Goal: Transaction & Acquisition: Book appointment/travel/reservation

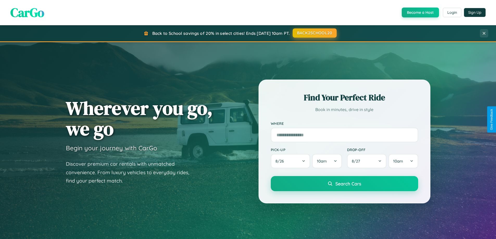
click at [314, 33] on button "BACK2SCHOOL20" at bounding box center [315, 32] width 44 height 9
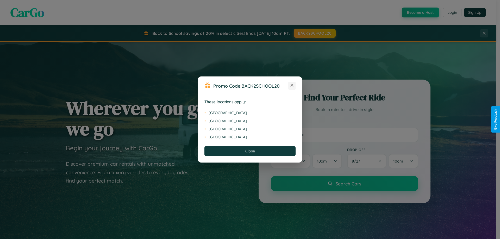
click at [292, 86] on icon at bounding box center [292, 85] width 3 height 3
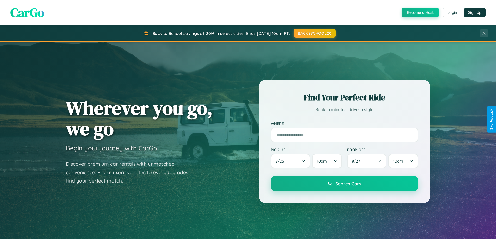
scroll to position [225, 0]
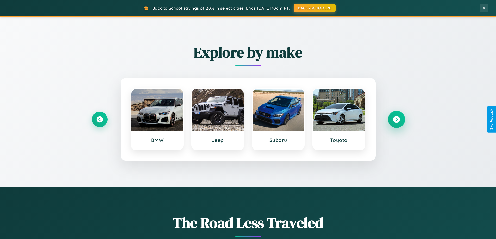
click at [396, 120] on icon at bounding box center [396, 119] width 7 height 7
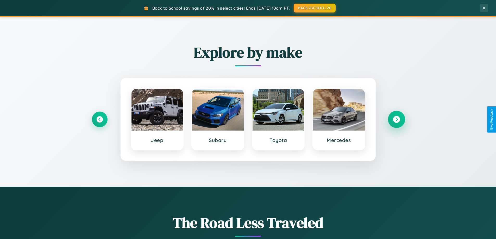
click at [396, 120] on icon at bounding box center [396, 119] width 7 height 7
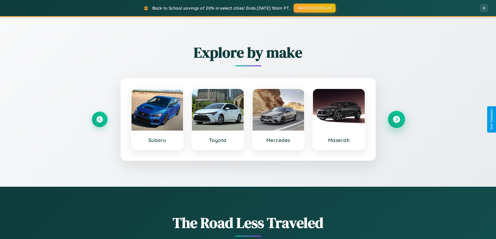
click at [396, 120] on icon at bounding box center [396, 119] width 7 height 7
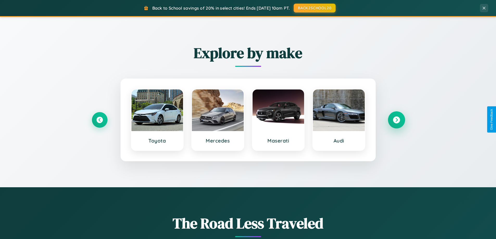
scroll to position [15, 0]
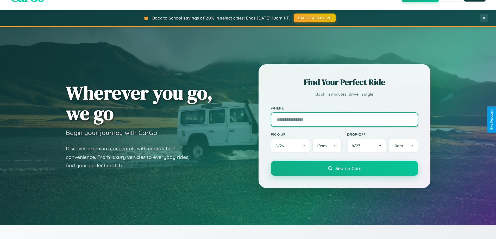
click at [344, 120] on input "text" at bounding box center [344, 120] width 147 height 15
type input "*******"
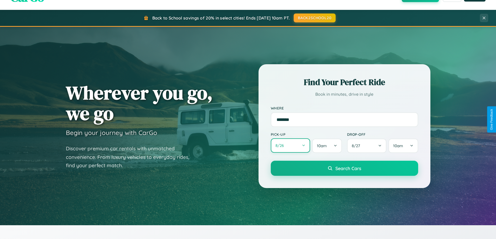
click at [290, 146] on button "8 / 26" at bounding box center [291, 146] width 40 height 14
select select "*"
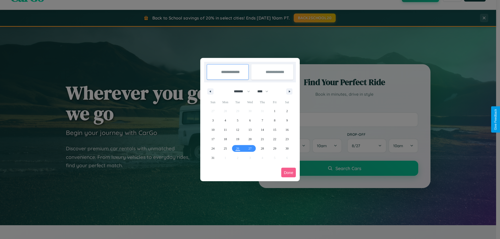
drag, startPoint x: 240, startPoint y: 91, endPoint x: 250, endPoint y: 104, distance: 16.7
click at [240, 91] on select "******* ******** ***** ***** *** **** **** ****** ********* ******* ******** **…" at bounding box center [241, 91] width 22 height 9
drag, startPoint x: 265, startPoint y: 91, endPoint x: 250, endPoint y: 104, distance: 19.9
click at [265, 91] on select "**** **** **** **** **** **** **** **** **** **** **** **** **** **** **** ****…" at bounding box center [263, 91] width 16 height 9
select select "****"
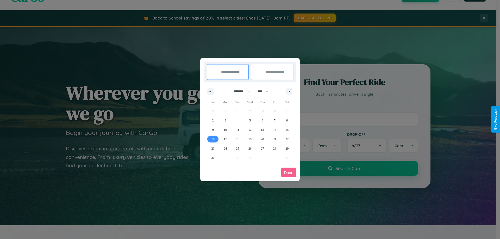
click at [213, 139] on span "16" at bounding box center [212, 139] width 3 height 9
type input "**********"
click at [275, 139] on span "21" at bounding box center [274, 139] width 3 height 9
type input "**********"
click at [289, 173] on button "Done" at bounding box center [288, 173] width 15 height 10
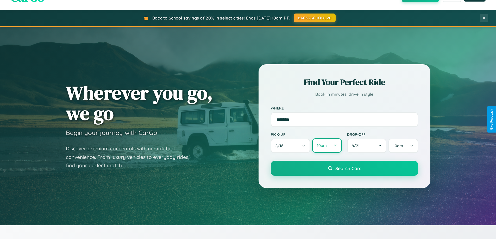
click at [327, 146] on button "10am" at bounding box center [326, 146] width 29 height 14
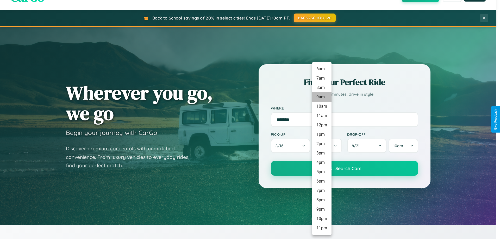
click at [322, 97] on li "9am" at bounding box center [321, 96] width 19 height 9
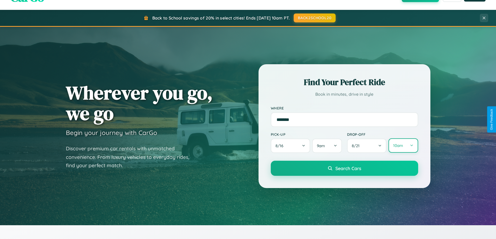
click at [403, 146] on button "10am" at bounding box center [403, 146] width 29 height 14
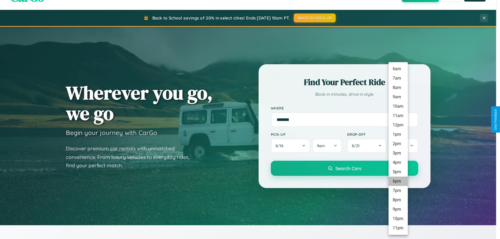
click at [398, 182] on li "6pm" at bounding box center [398, 181] width 19 height 9
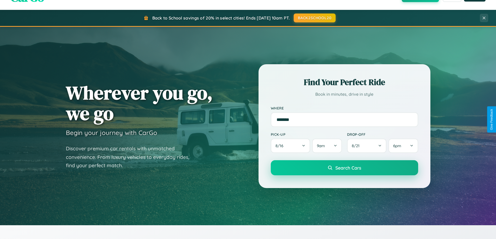
click at [344, 169] on span "Search Cars" at bounding box center [348, 168] width 26 height 6
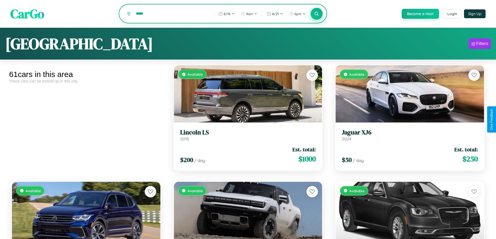
type input "*****"
click at [316, 14] on icon at bounding box center [316, 13] width 5 height 5
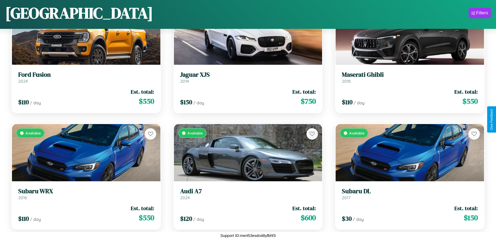
scroll to position [423, 0]
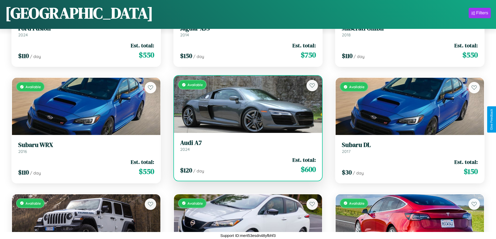
click at [246, 146] on h3 "Audi A7" at bounding box center [248, 143] width 136 height 8
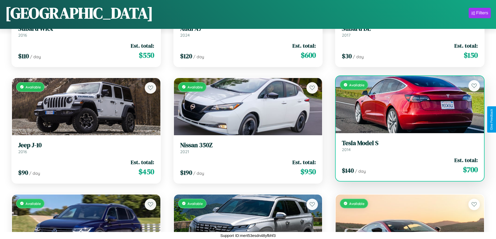
click at [407, 148] on link "Tesla Model S 2014" at bounding box center [410, 146] width 136 height 13
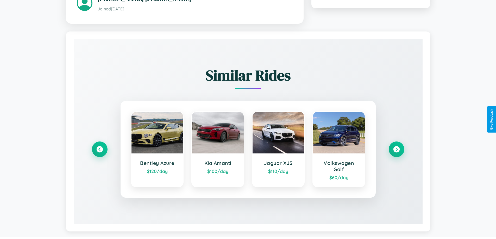
scroll to position [305, 0]
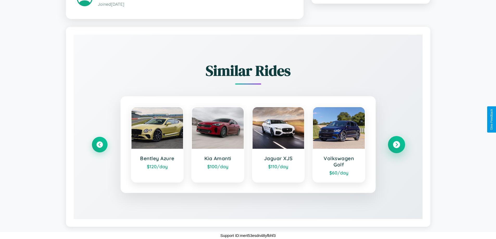
click at [396, 145] on icon at bounding box center [396, 144] width 7 height 7
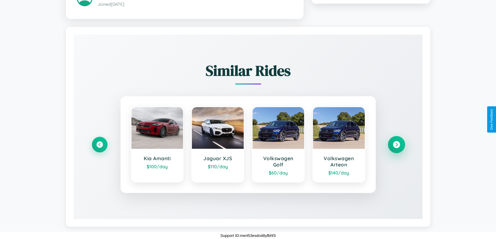
click at [396, 145] on icon at bounding box center [396, 144] width 7 height 7
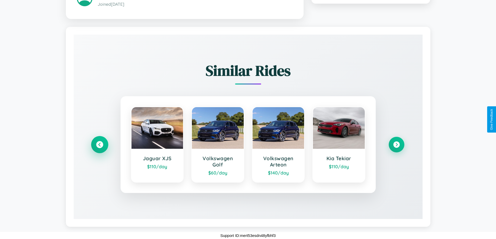
click at [99, 145] on icon at bounding box center [99, 144] width 7 height 7
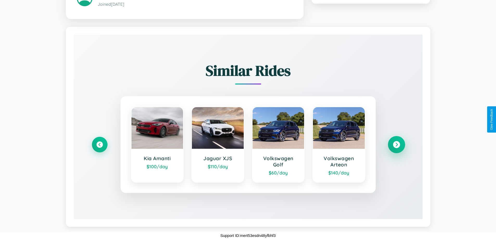
click at [396, 145] on icon at bounding box center [396, 144] width 7 height 7
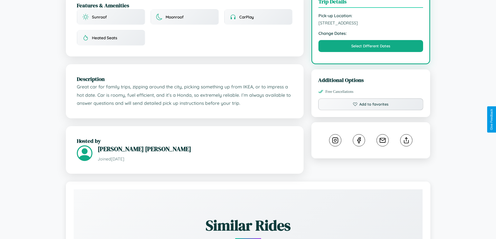
scroll to position [140, 0]
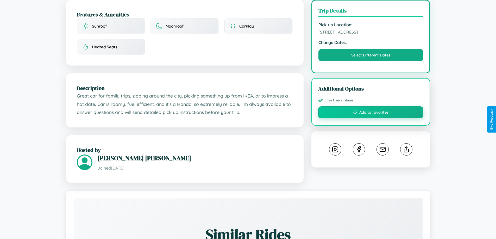
click at [371, 119] on button "Add to favorites" at bounding box center [370, 113] width 105 height 12
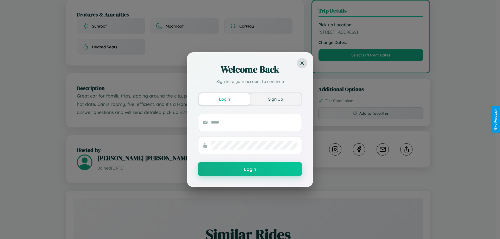
click at [276, 99] on button "Sign Up" at bounding box center [275, 99] width 51 height 11
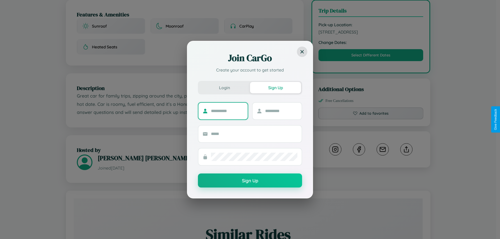
click at [227, 111] on input "text" at bounding box center [227, 111] width 33 height 8
type input "******"
click at [281, 111] on input "text" at bounding box center [281, 111] width 33 height 8
type input "****"
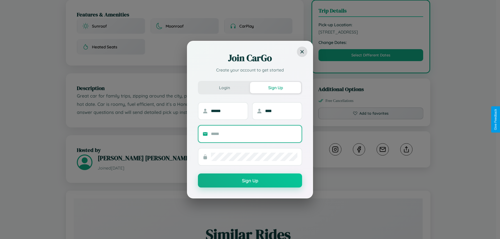
click at [254, 134] on input "text" at bounding box center [254, 134] width 86 height 8
type input "**********"
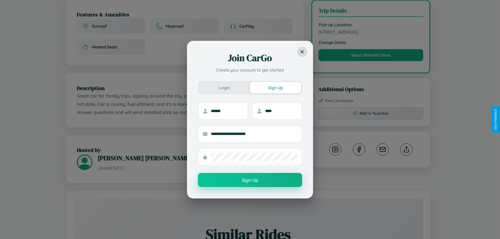
click at [250, 180] on button "Sign Up" at bounding box center [250, 180] width 104 height 14
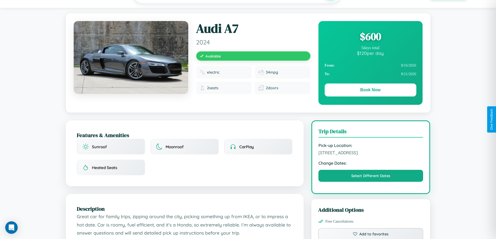
scroll to position [0, 0]
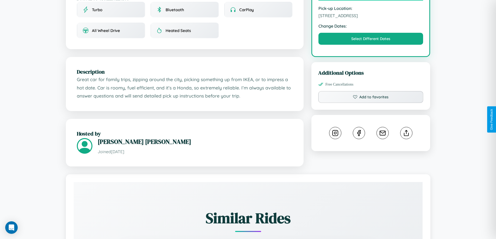
scroll to position [176, 0]
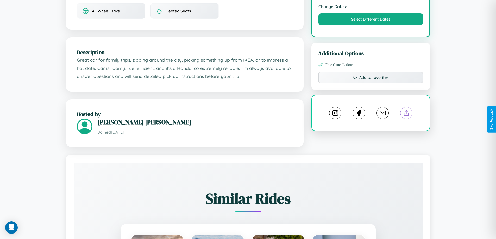
click at [407, 114] on line at bounding box center [407, 112] width 0 height 4
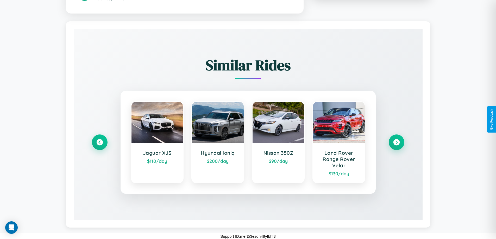
scroll to position [312, 0]
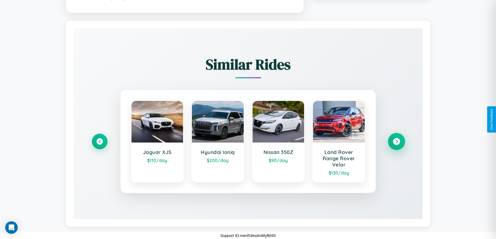
click at [396, 141] on icon at bounding box center [396, 141] width 7 height 7
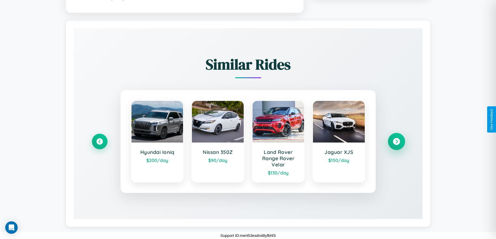
click at [396, 141] on icon at bounding box center [396, 141] width 7 height 7
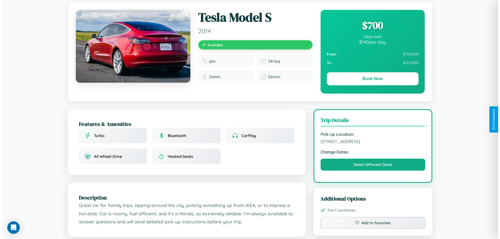
scroll to position [0, 0]
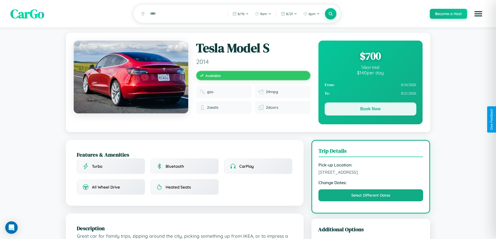
click at [370, 110] on button "Book Now" at bounding box center [371, 109] width 92 height 13
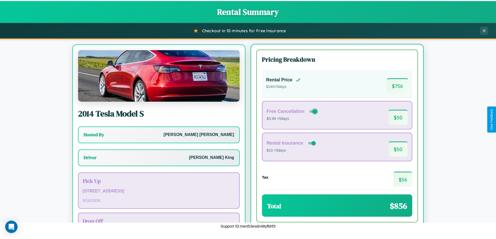
scroll to position [24, 0]
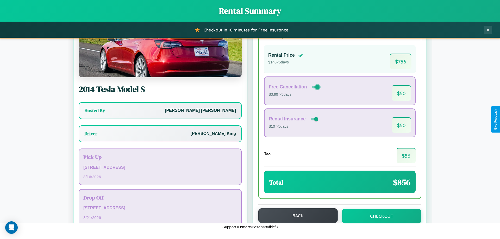
click at [296, 216] on button "Back" at bounding box center [297, 216] width 79 height 15
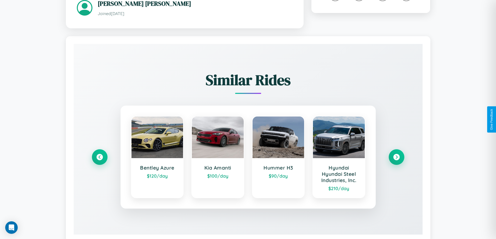
scroll to position [312, 0]
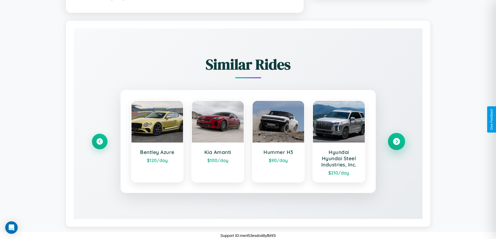
click at [396, 141] on icon at bounding box center [396, 141] width 7 height 7
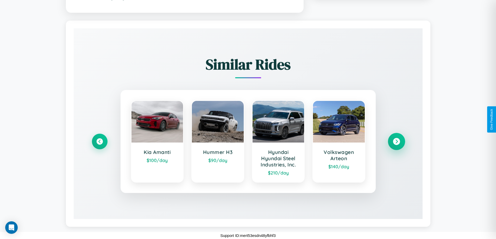
click at [396, 141] on icon at bounding box center [396, 141] width 7 height 7
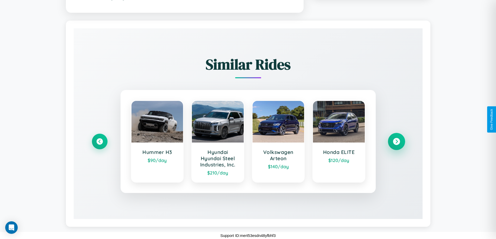
click at [396, 141] on icon at bounding box center [396, 141] width 7 height 7
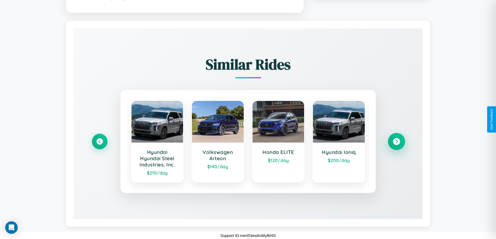
click at [396, 141] on icon at bounding box center [396, 141] width 7 height 7
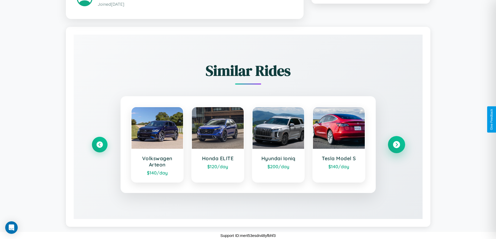
click at [396, 145] on icon at bounding box center [396, 144] width 7 height 7
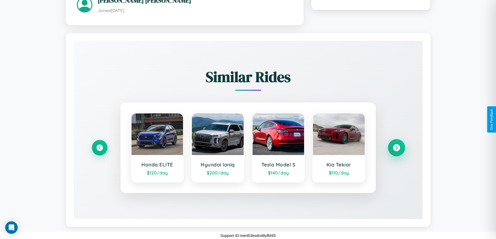
scroll to position [299, 0]
